Goal: Task Accomplishment & Management: Use online tool/utility

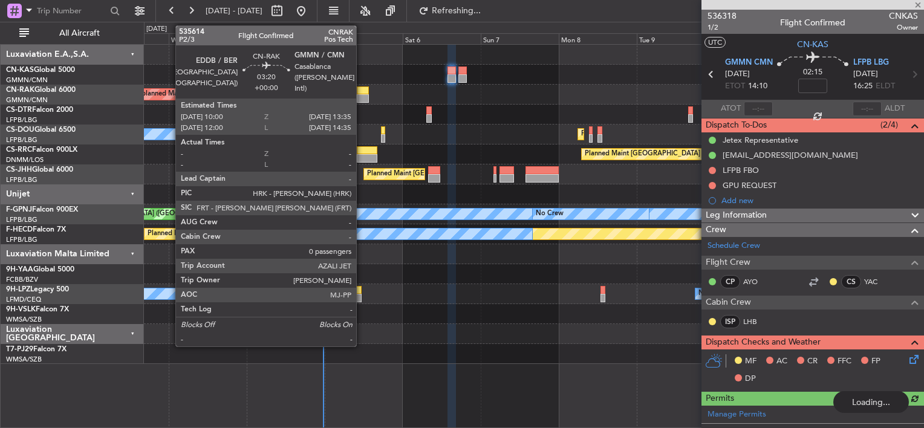
click at [361, 88] on div at bounding box center [363, 90] width 12 height 8
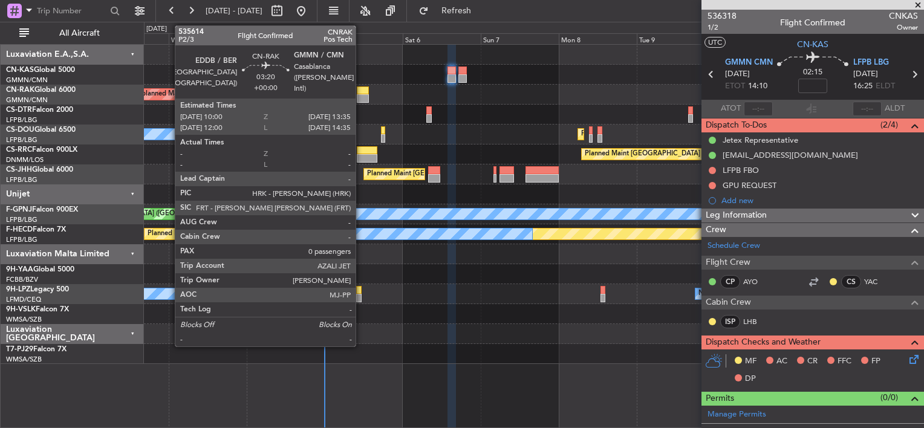
click at [363, 96] on div at bounding box center [363, 98] width 12 height 8
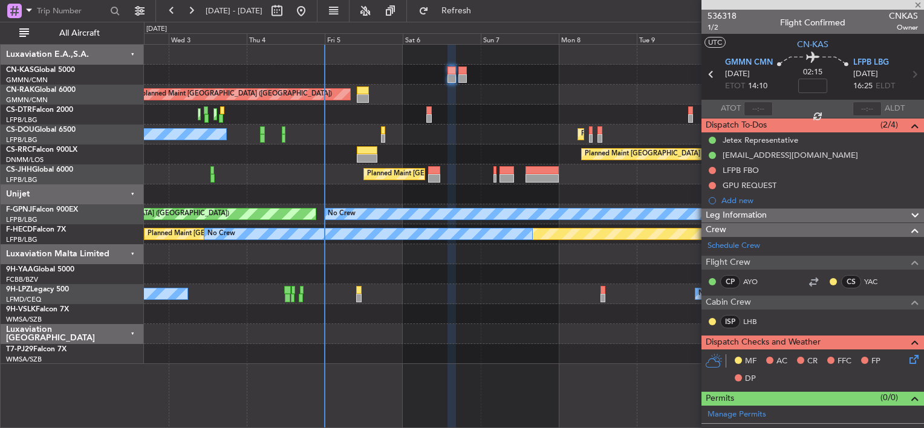
type input "0"
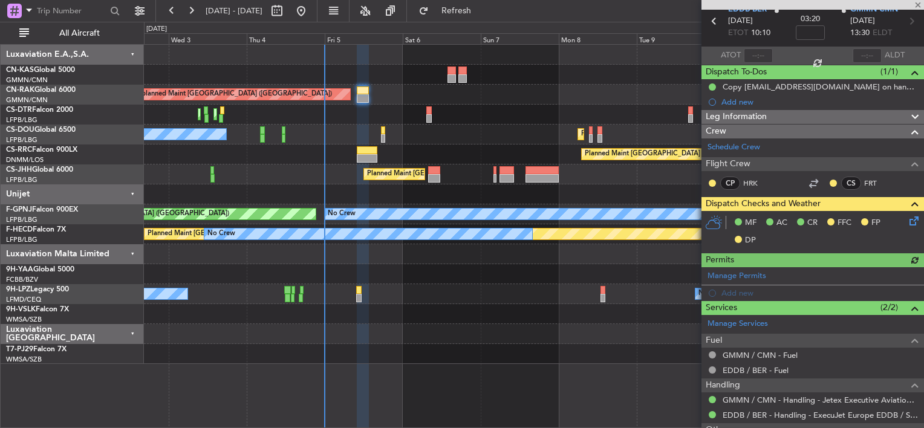
scroll to position [109, 0]
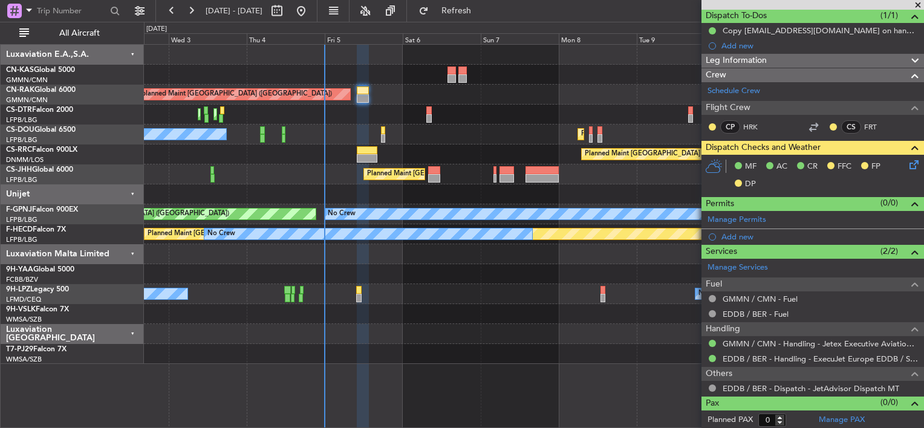
click at [909, 164] on icon at bounding box center [912, 163] width 10 height 10
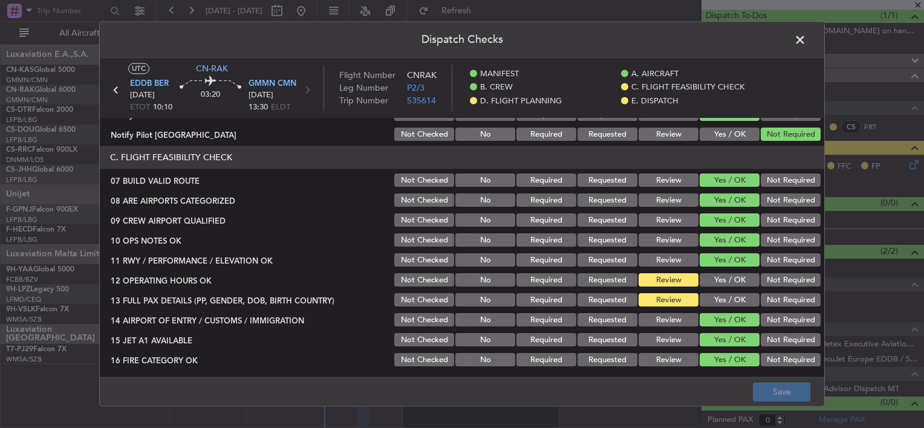
scroll to position [302, 0]
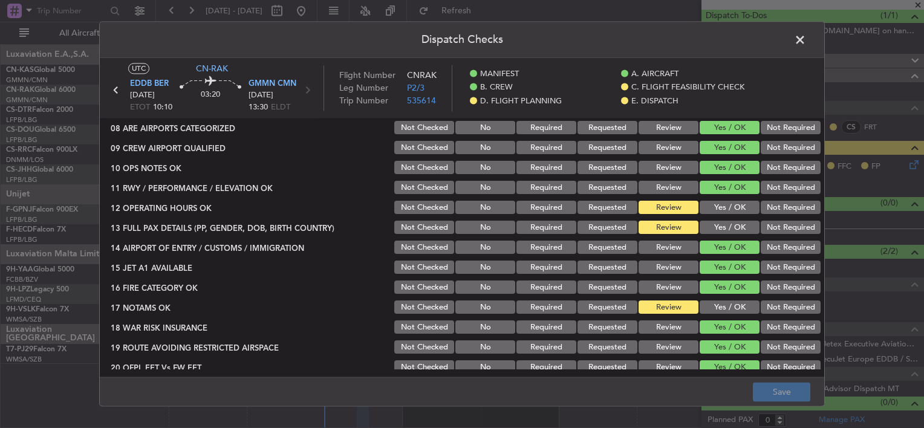
click at [715, 206] on button "Yes / OK" at bounding box center [729, 207] width 60 height 13
click at [714, 226] on button "Yes / OK" at bounding box center [729, 227] width 60 height 13
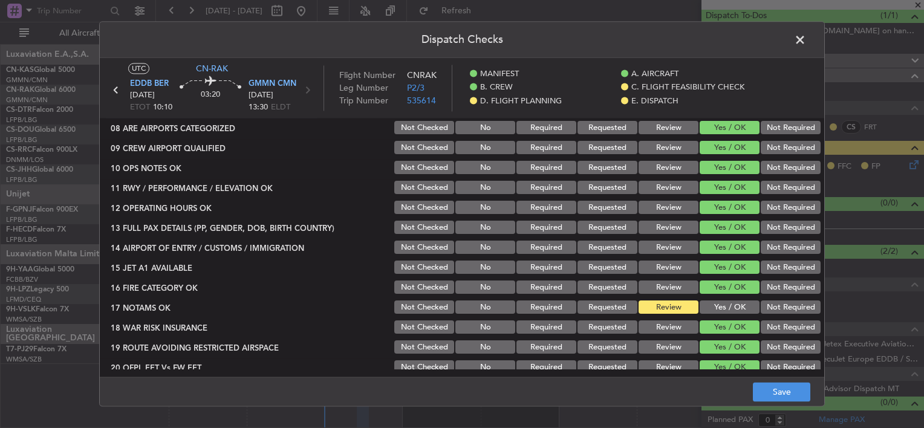
click at [714, 303] on button "Yes / OK" at bounding box center [729, 307] width 60 height 13
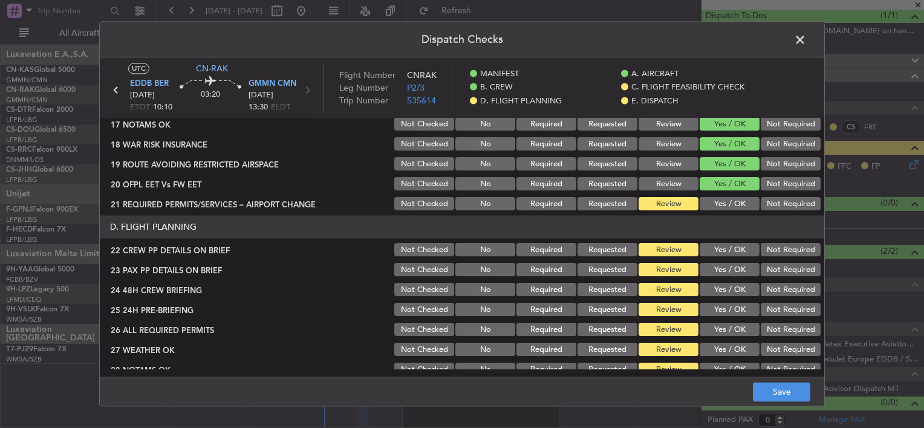
scroll to position [484, 0]
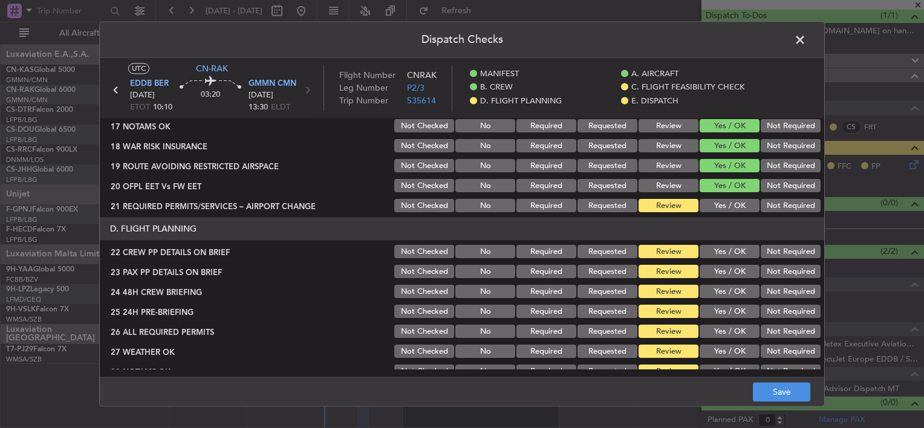
click at [735, 201] on button "Yes / OK" at bounding box center [729, 205] width 60 height 13
drag, startPoint x: 726, startPoint y: 245, endPoint x: 727, endPoint y: 256, distance: 10.9
click at [727, 247] on div "Yes / OK" at bounding box center [728, 252] width 61 height 17
click at [727, 256] on button "Yes / OK" at bounding box center [729, 251] width 60 height 13
click at [725, 273] on button "Yes / OK" at bounding box center [729, 271] width 60 height 13
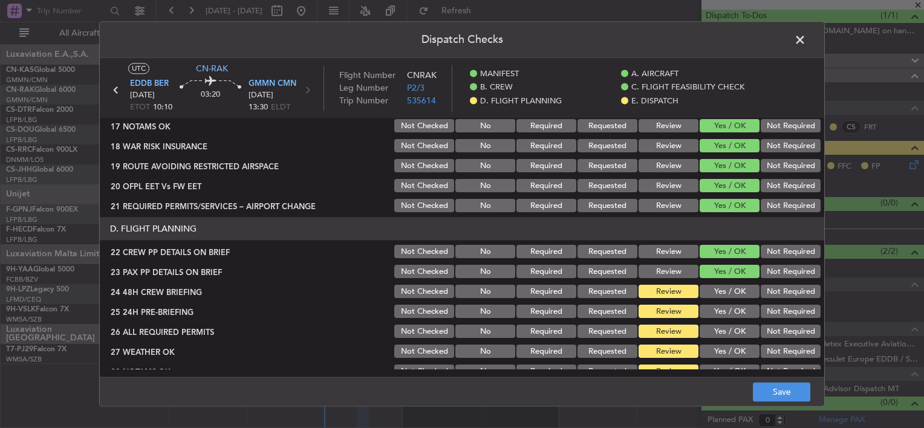
click at [724, 299] on div "Yes / OK" at bounding box center [728, 292] width 61 height 17
click at [728, 326] on button "Yes / OK" at bounding box center [729, 331] width 60 height 13
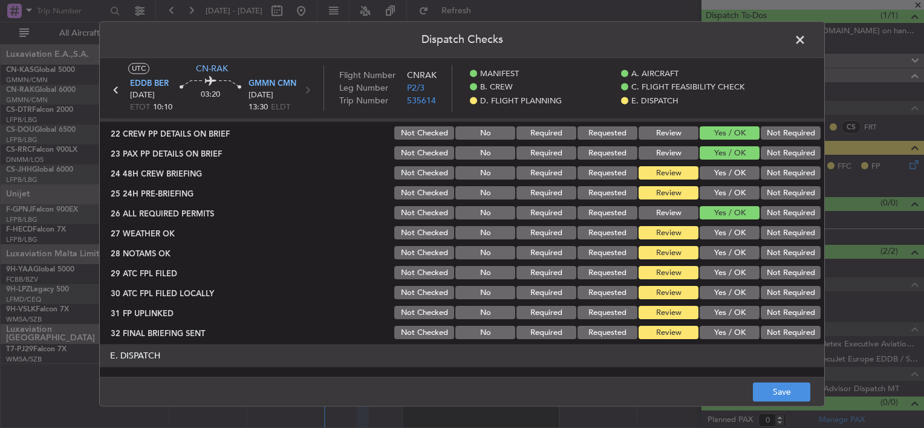
scroll to position [604, 0]
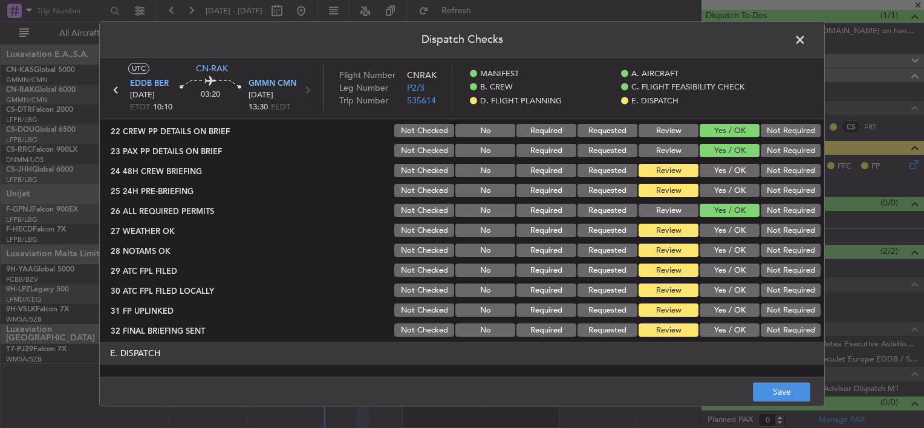
click at [731, 177] on button "Yes / OK" at bounding box center [729, 170] width 60 height 13
click at [728, 196] on button "Yes / OK" at bounding box center [729, 190] width 60 height 13
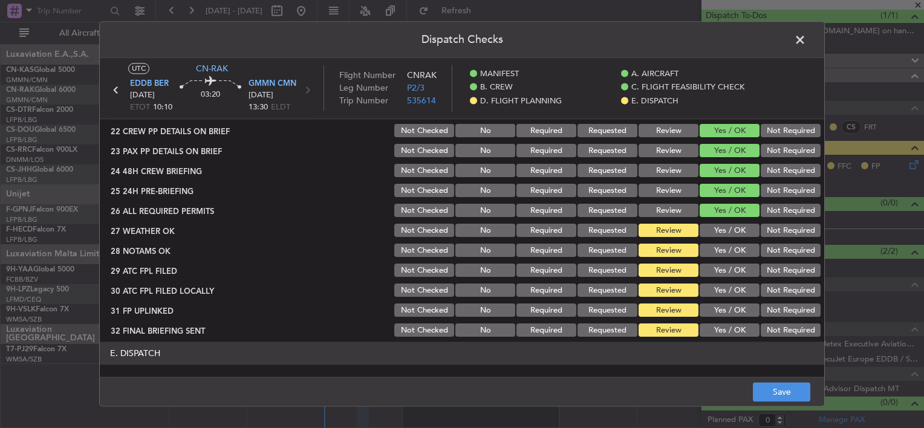
drag, startPoint x: 724, startPoint y: 335, endPoint x: 723, endPoint y: 326, distance: 8.5
click at [724, 334] on button "Yes / OK" at bounding box center [729, 330] width 60 height 13
drag, startPoint x: 721, startPoint y: 314, endPoint x: 719, endPoint y: 300, distance: 14.6
click at [721, 312] on button "Yes / OK" at bounding box center [729, 310] width 60 height 13
click at [719, 297] on button "Yes / OK" at bounding box center [729, 290] width 60 height 13
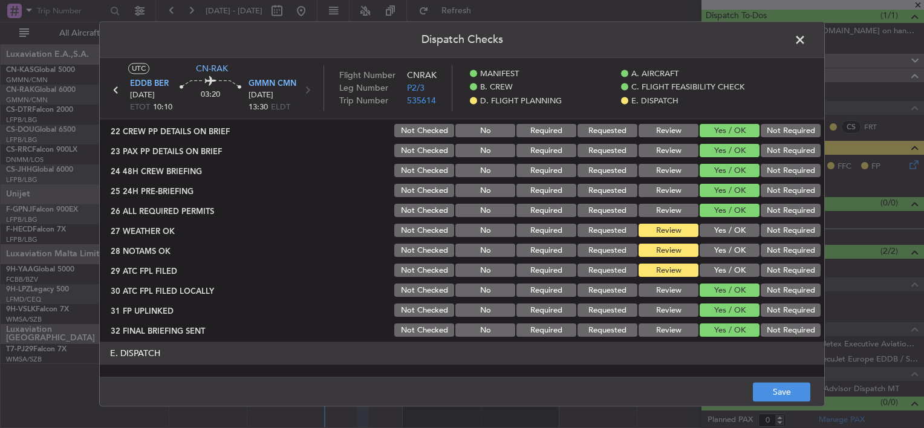
click at [719, 275] on button "Yes / OK" at bounding box center [729, 270] width 60 height 13
drag, startPoint x: 722, startPoint y: 256, endPoint x: 725, endPoint y: 236, distance: 20.3
click at [722, 256] on button "Yes / OK" at bounding box center [729, 250] width 60 height 13
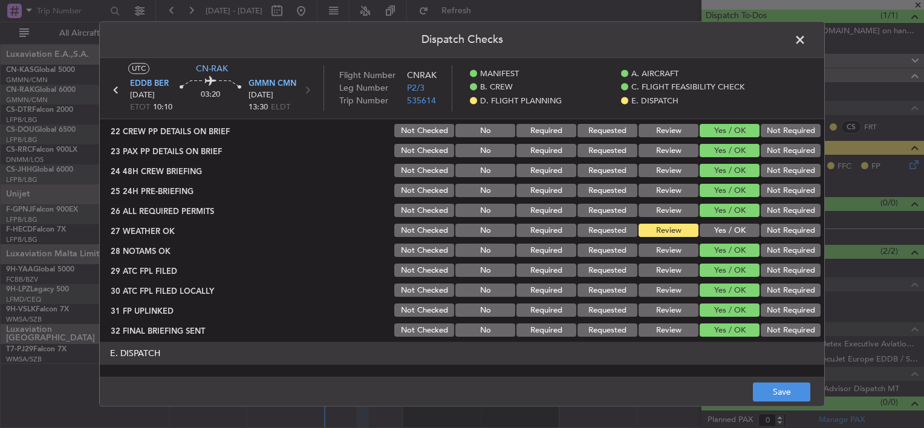
drag, startPoint x: 726, startPoint y: 233, endPoint x: 728, endPoint y: 239, distance: 6.3
click at [727, 232] on button "Yes / OK" at bounding box center [729, 230] width 60 height 13
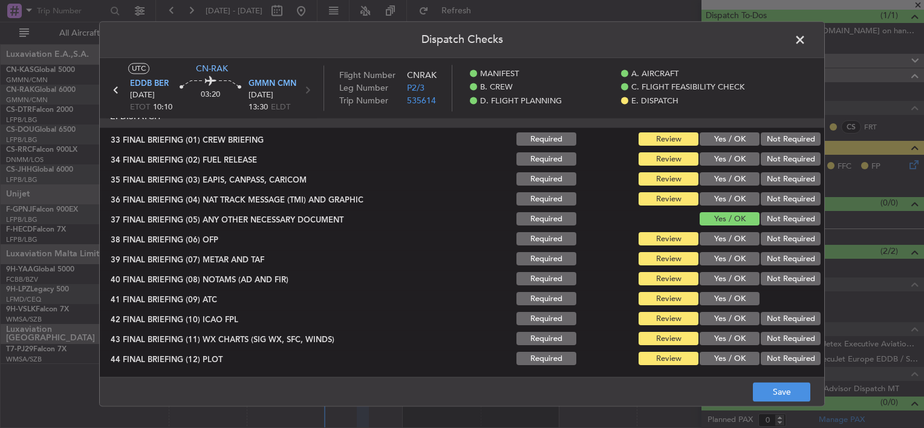
scroll to position [782, 0]
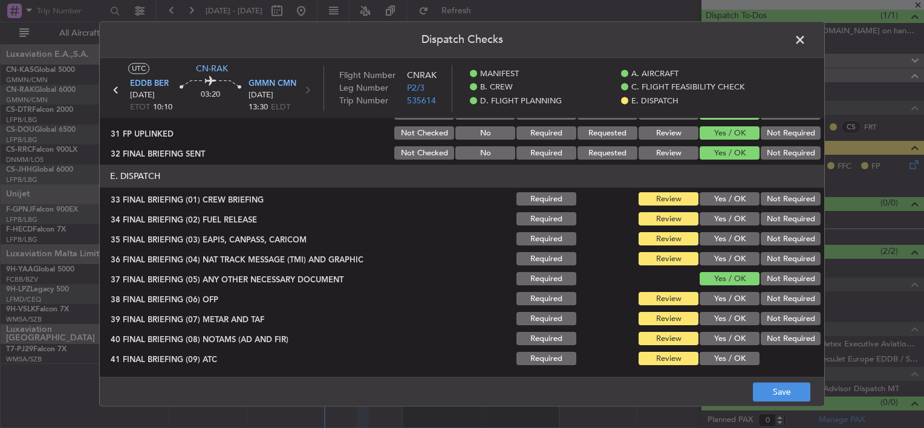
click at [726, 204] on button "Yes / OK" at bounding box center [729, 199] width 60 height 13
click at [722, 215] on button "Yes / OK" at bounding box center [729, 219] width 60 height 13
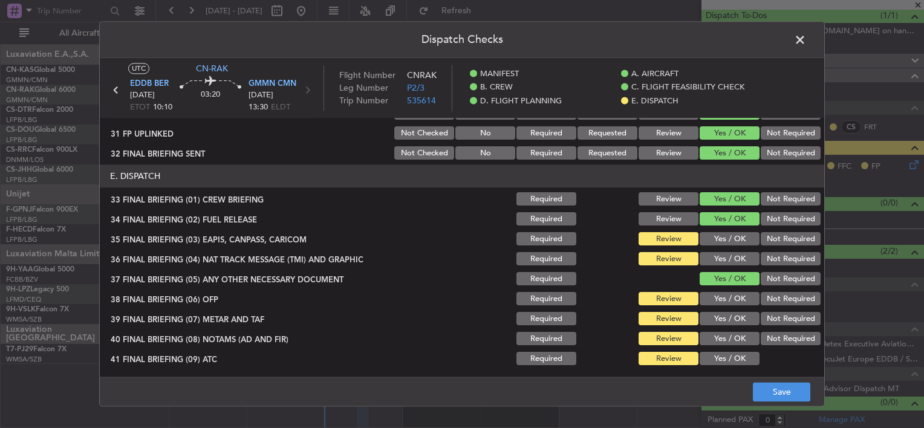
drag, startPoint x: 717, startPoint y: 233, endPoint x: 716, endPoint y: 241, distance: 8.0
click at [717, 233] on button "Yes / OK" at bounding box center [729, 239] width 60 height 13
click at [713, 254] on button "Yes / OK" at bounding box center [729, 259] width 60 height 13
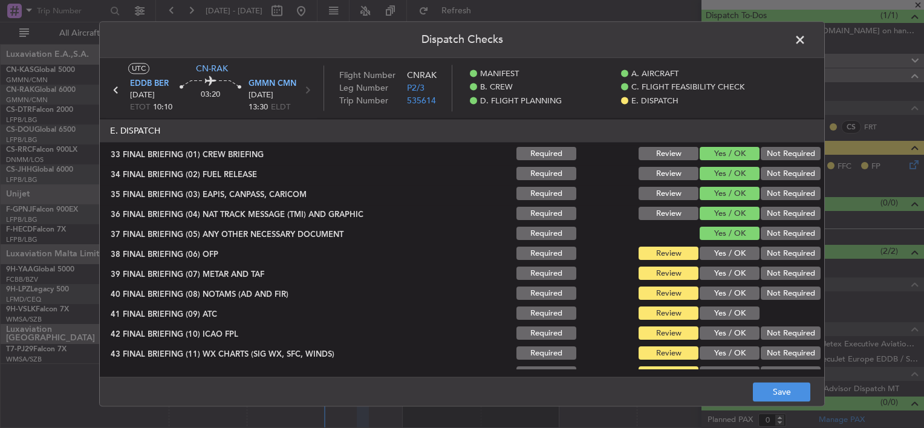
scroll to position [841, 0]
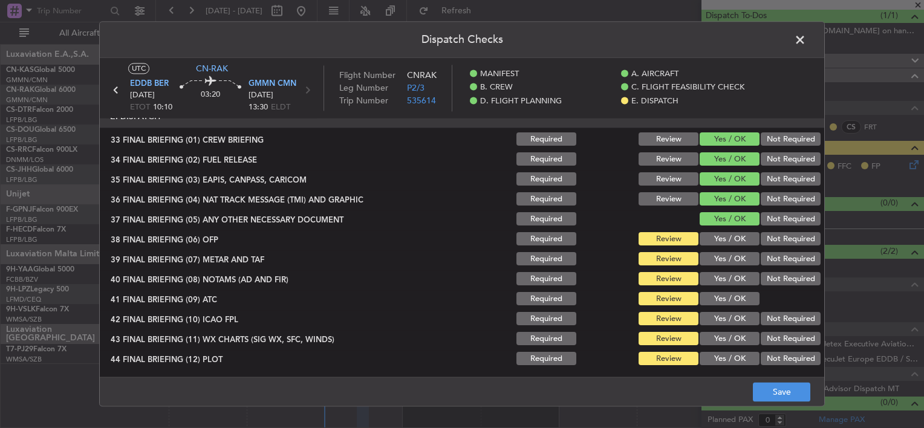
click at [706, 235] on button "Yes / OK" at bounding box center [729, 239] width 60 height 13
click at [713, 253] on button "Yes / OK" at bounding box center [729, 259] width 60 height 13
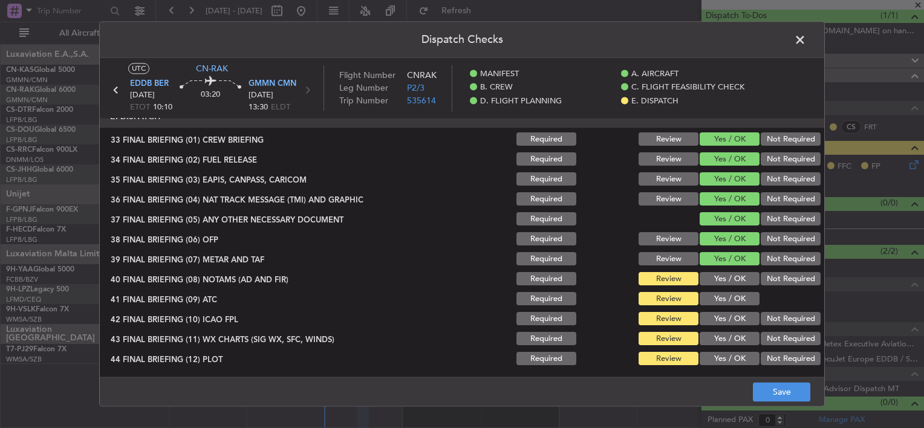
click at [716, 262] on button "Yes / OK" at bounding box center [729, 259] width 60 height 13
click at [716, 276] on button "Yes / OK" at bounding box center [729, 279] width 60 height 13
click at [716, 302] on button "Yes / OK" at bounding box center [729, 299] width 60 height 13
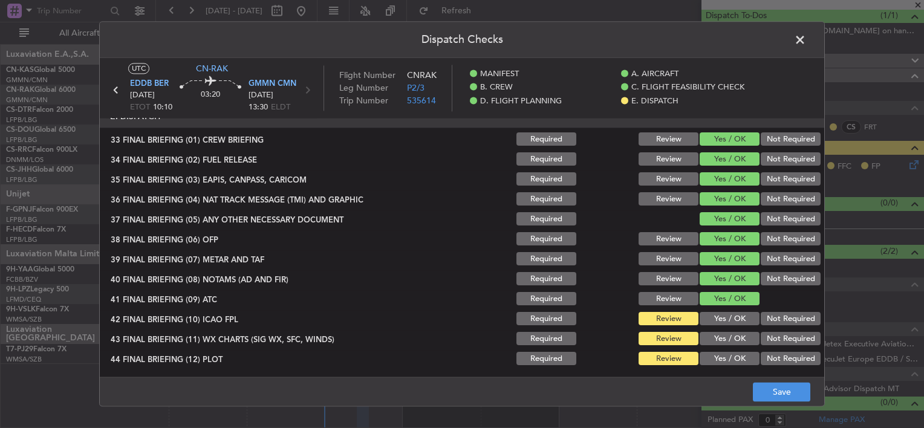
click at [714, 332] on button "Yes / OK" at bounding box center [729, 338] width 60 height 13
click at [708, 358] on button "Yes / OK" at bounding box center [729, 358] width 60 height 13
click at [711, 316] on button "Yes / OK" at bounding box center [729, 319] width 60 height 13
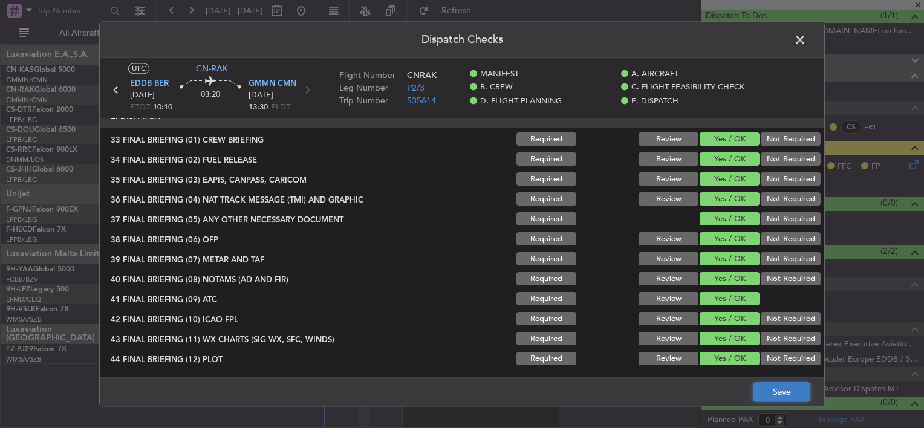
click at [799, 386] on button "Save" at bounding box center [781, 392] width 57 height 19
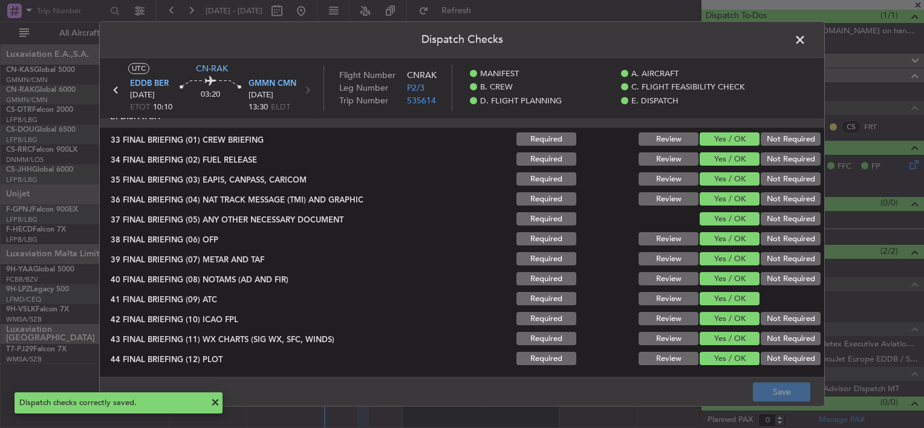
scroll to position [721, 0]
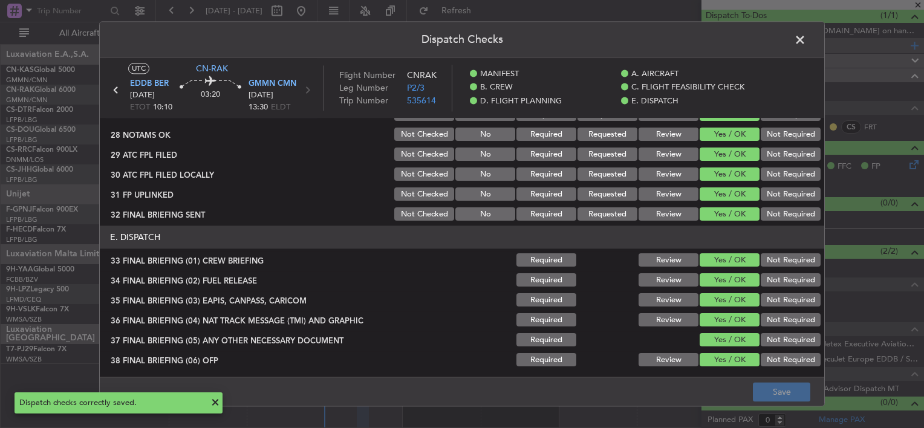
click at [806, 41] on span at bounding box center [806, 43] width 0 height 24
